Goal: Check status: Check status

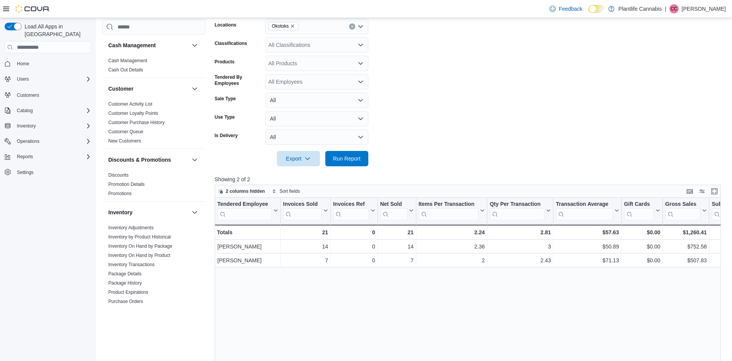
scroll to position [298, 0]
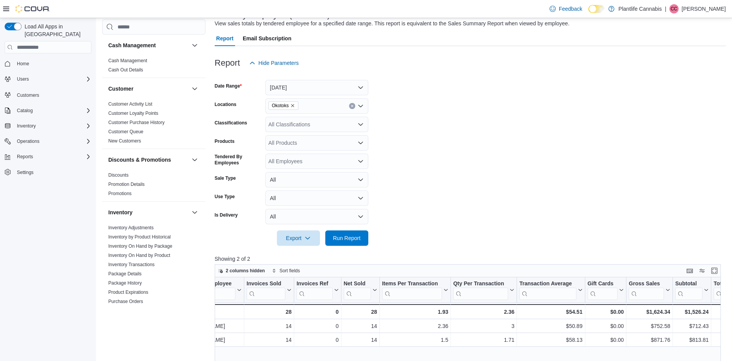
scroll to position [0, 36]
